Goal: Transaction & Acquisition: Purchase product/service

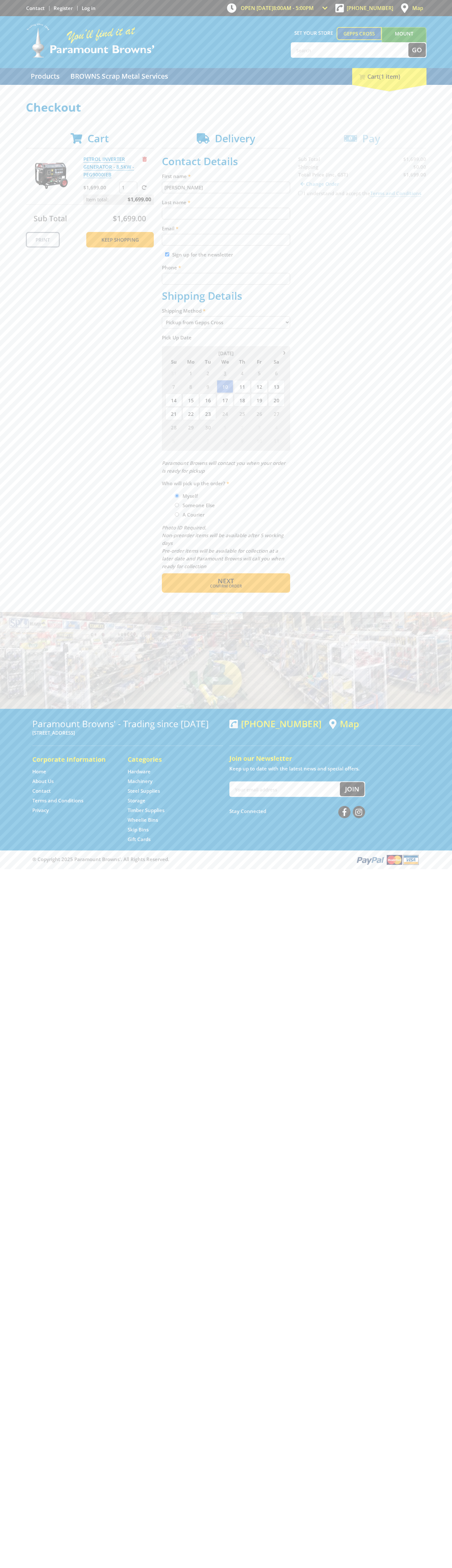
type input "[PERSON_NAME]"
type input "[EMAIL_ADDRESS][DOMAIN_NAME]"
type input "0293744000"
click at [226, 581] on span "Next" at bounding box center [226, 581] width 16 height 9
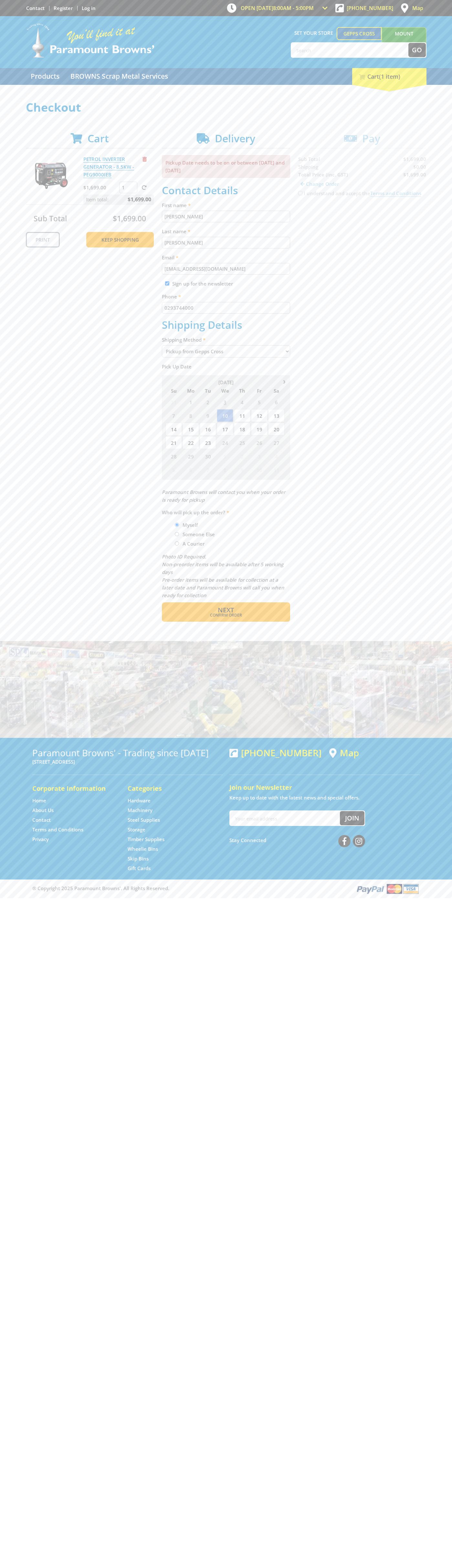
type input "[PERSON_NAME]"
click at [226, 615] on span "Confirm order" at bounding box center [226, 615] width 101 height 4
click at [226, 610] on span "Next" at bounding box center [226, 609] width 16 height 9
